Goal: Transaction & Acquisition: Purchase product/service

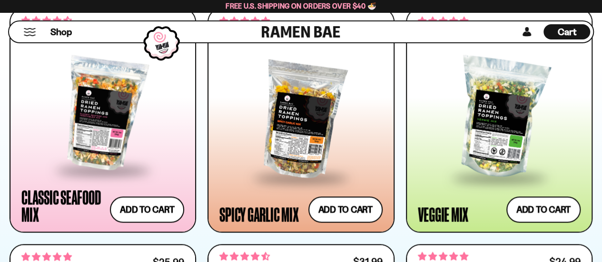
scroll to position [574, 0]
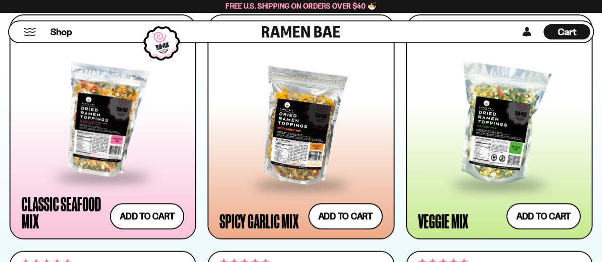
drag, startPoint x: 607, startPoint y: 15, endPoint x: 609, endPoint y: 44, distance: 29.6
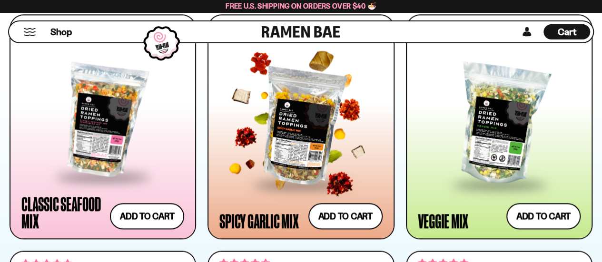
click at [217, 167] on div at bounding box center [299, 120] width 166 height 151
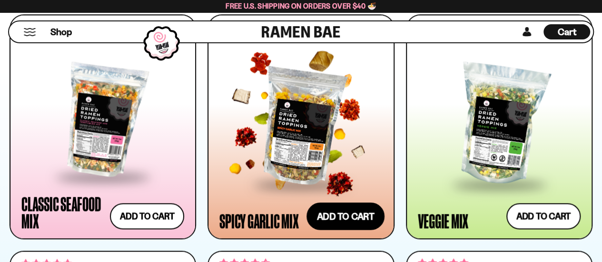
click at [355, 207] on button "Add to cart" at bounding box center [345, 216] width 78 height 28
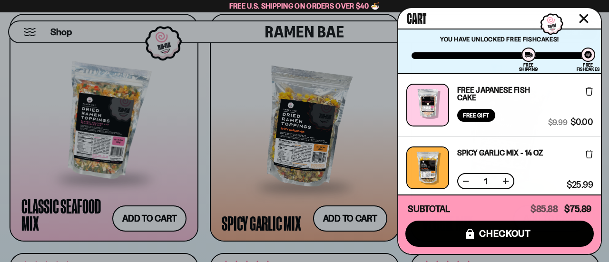
click at [505, 181] on button at bounding box center [506, 182] width 10 height 10
click at [587, 19] on icon "Close cart" at bounding box center [584, 19] width 10 height 10
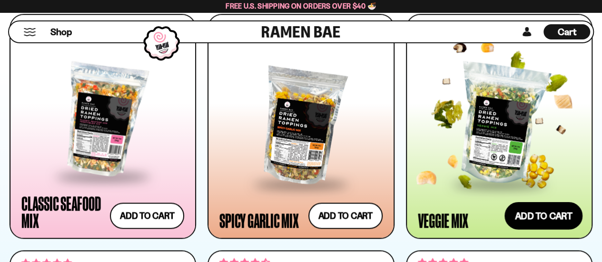
click at [537, 218] on button "Add to cart" at bounding box center [543, 216] width 78 height 28
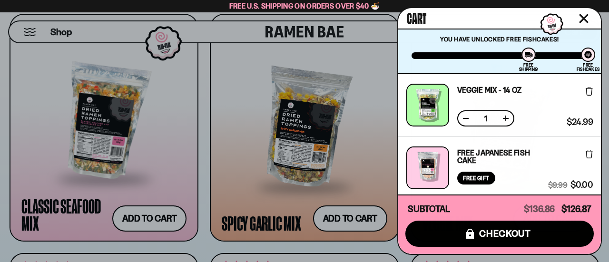
click at [585, 14] on icon "Close cart" at bounding box center [584, 19] width 10 height 10
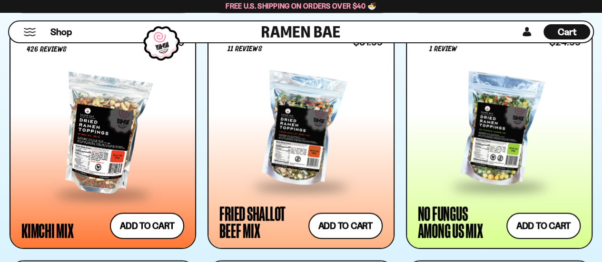
scroll to position [813, 0]
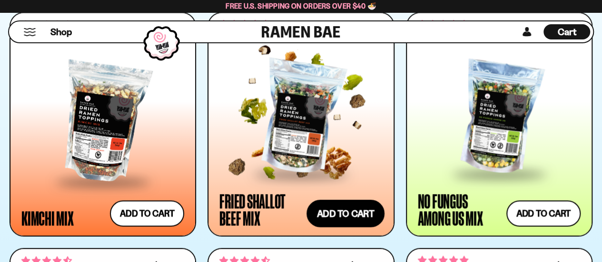
click at [352, 207] on button "Add to cart" at bounding box center [345, 213] width 78 height 28
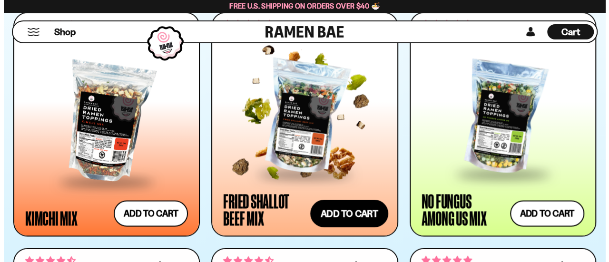
scroll to position [816, 0]
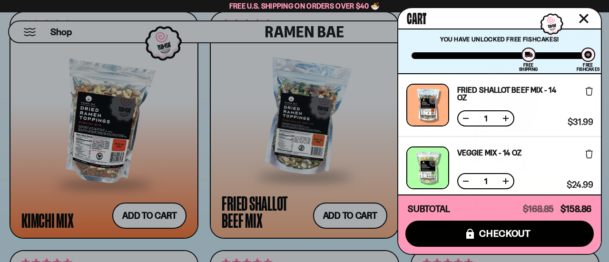
click at [505, 116] on button at bounding box center [506, 119] width 10 height 10
click at [582, 13] on button "Close cart" at bounding box center [584, 18] width 14 height 14
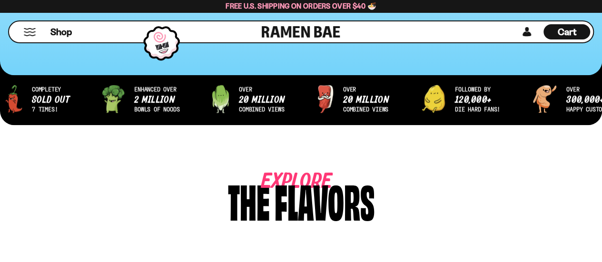
scroll to position [295, 0]
